Goal: Find specific page/section: Find specific page/section

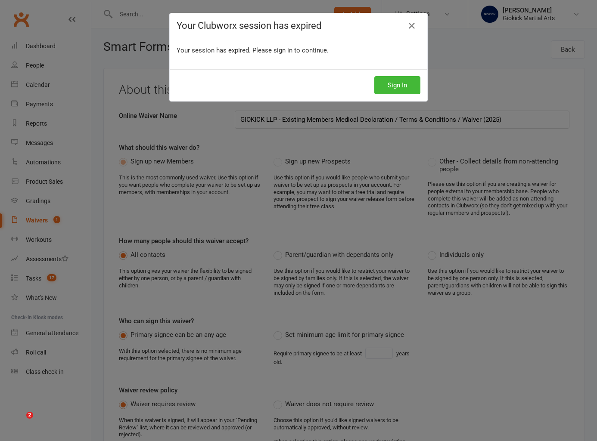
select select "applies_to_all_signees"
select select "select"
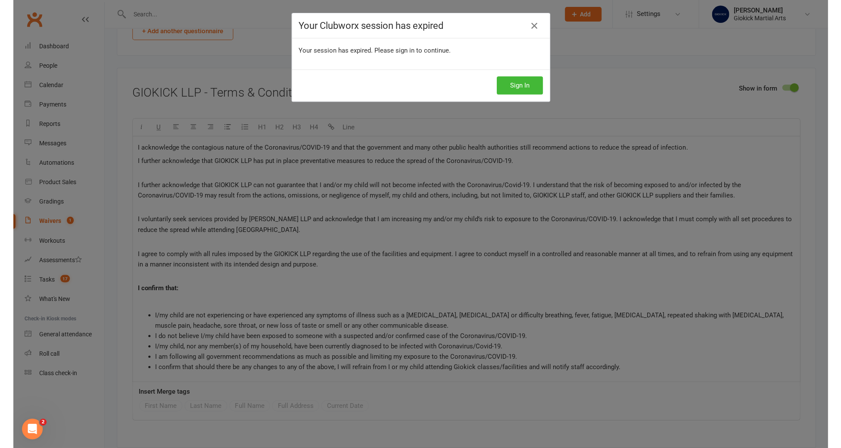
scroll to position [2222, 0]
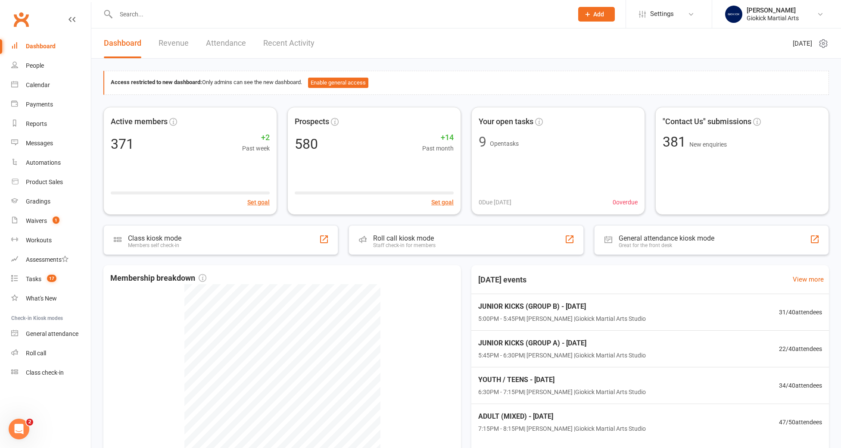
click at [133, 19] on input "text" at bounding box center [340, 14] width 454 height 12
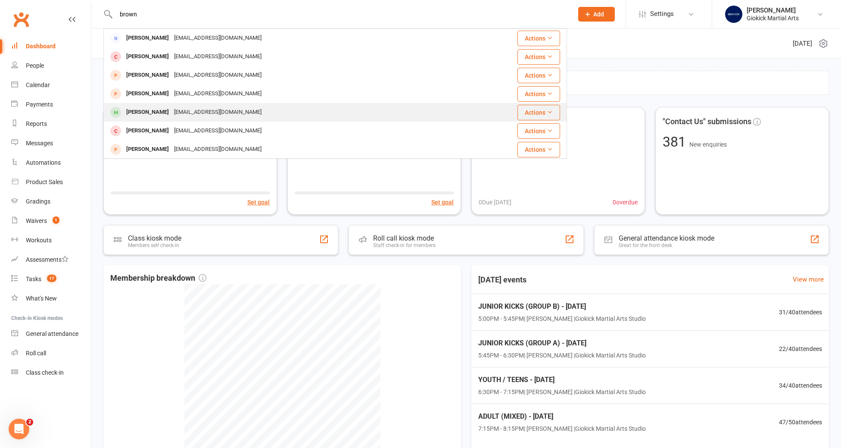
type input "brown"
click at [142, 113] on div "Jaxon Brown" at bounding box center [148, 112] width 48 height 12
